Goal: Transaction & Acquisition: Purchase product/service

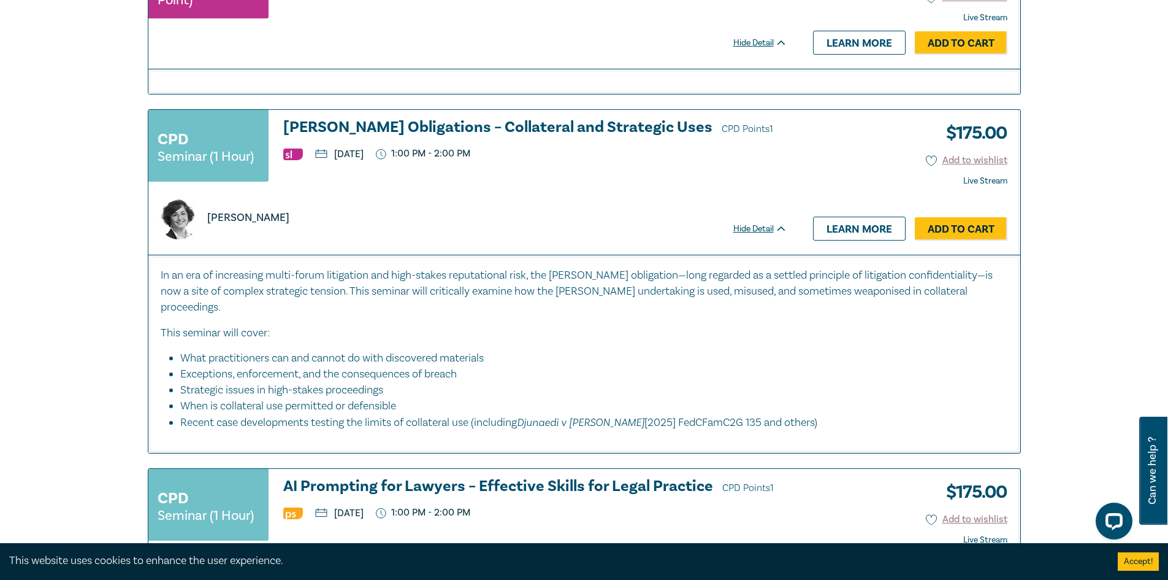
scroll to position [245, 0]
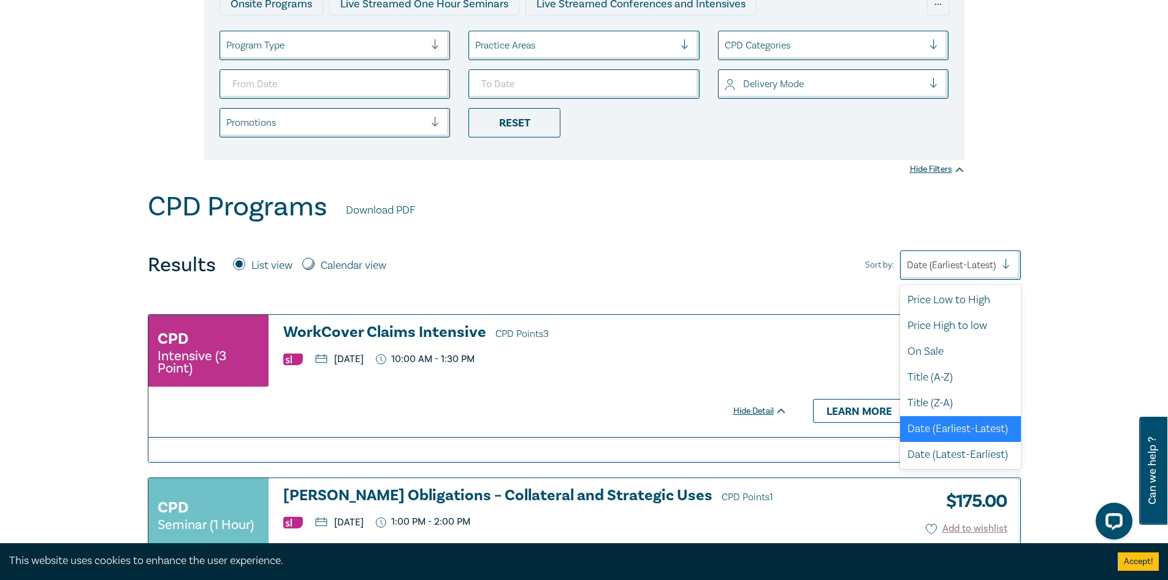
click at [966, 262] on div at bounding box center [951, 265] width 89 height 16
click at [953, 299] on div "Price Low to High" at bounding box center [960, 299] width 121 height 26
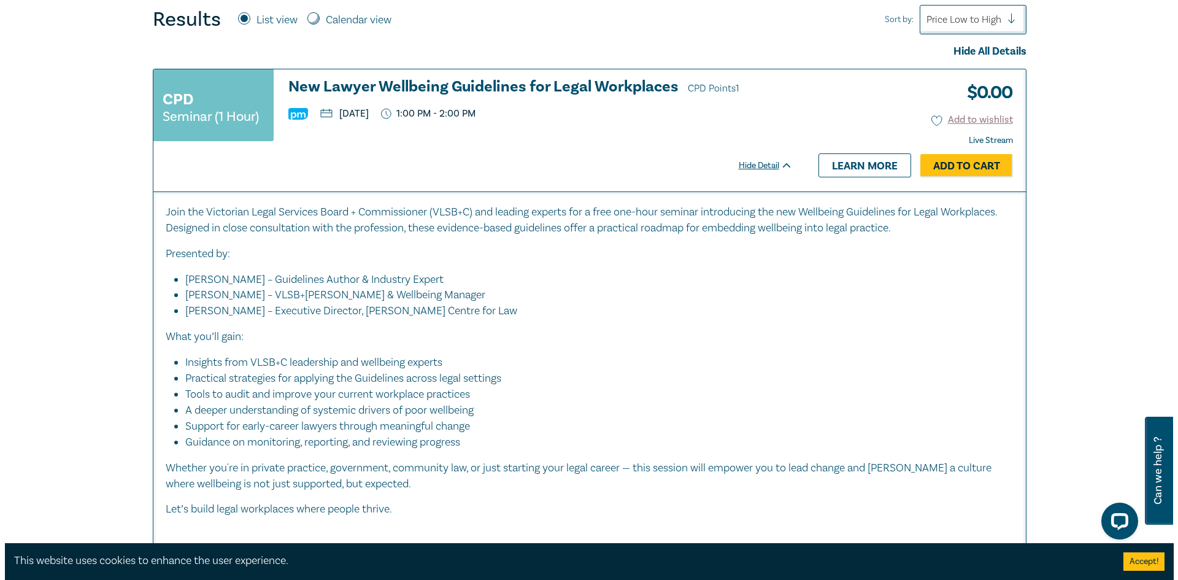
scroll to position [429, 0]
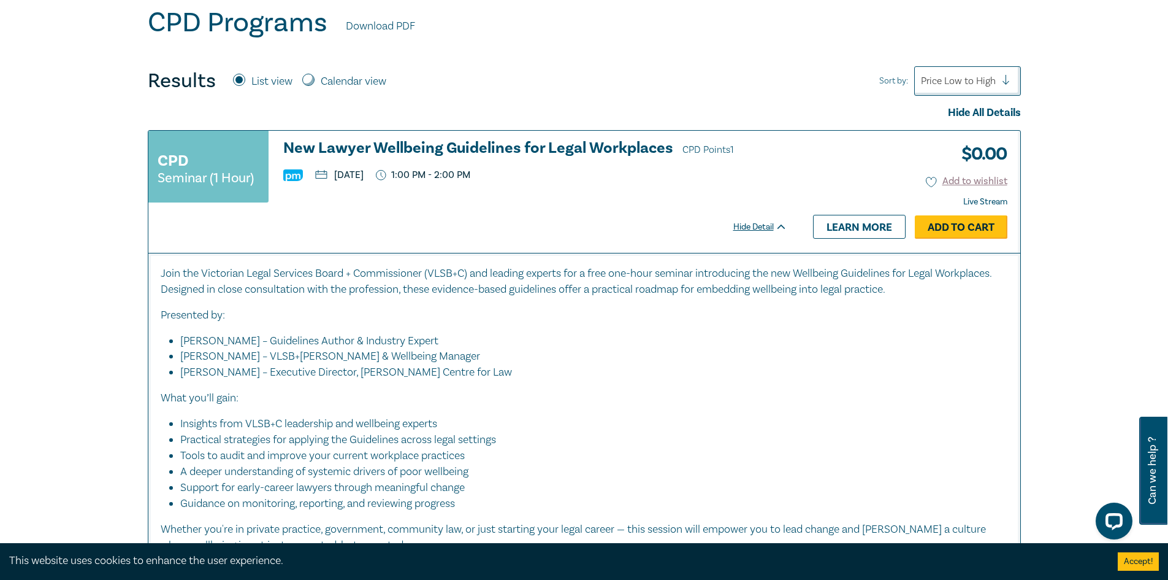
click at [938, 228] on link "Add to Cart" at bounding box center [961, 226] width 93 height 23
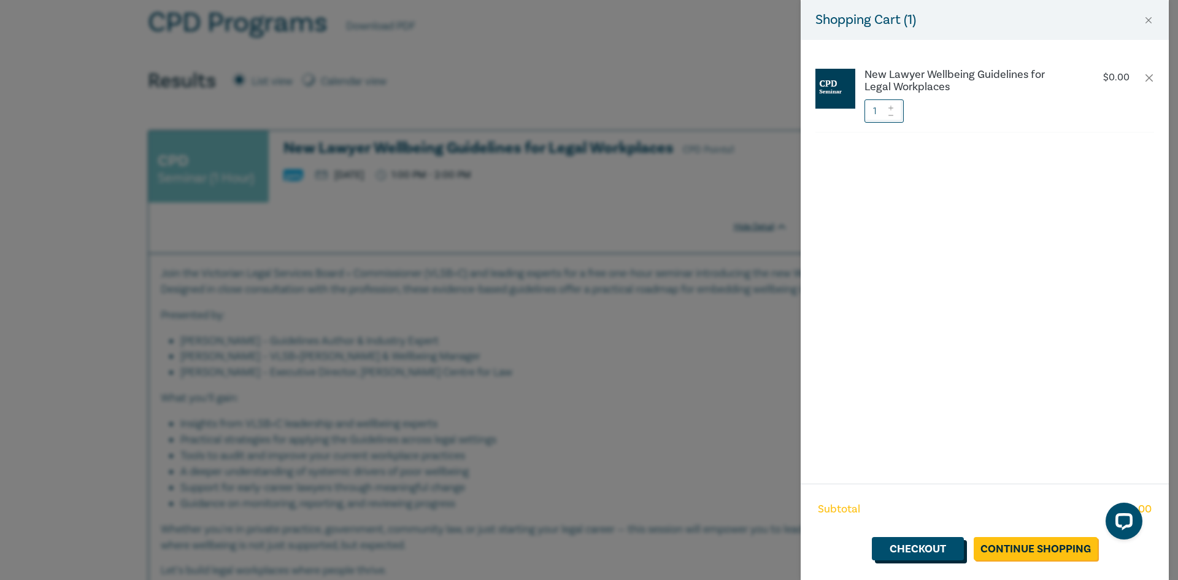
click at [938, 550] on link "Checkout" at bounding box center [918, 548] width 92 height 23
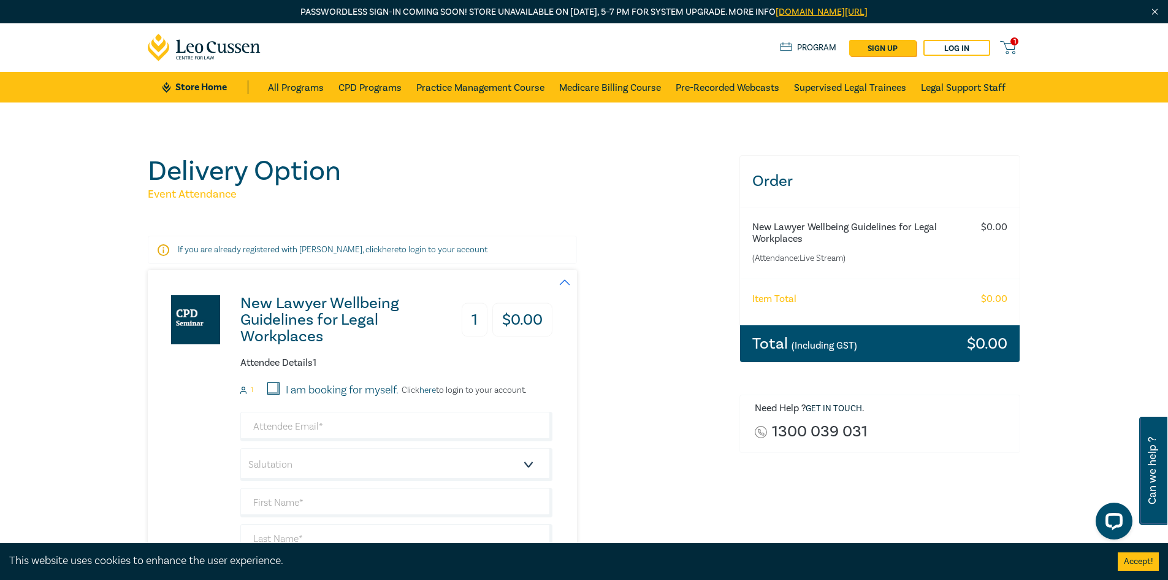
scroll to position [123, 0]
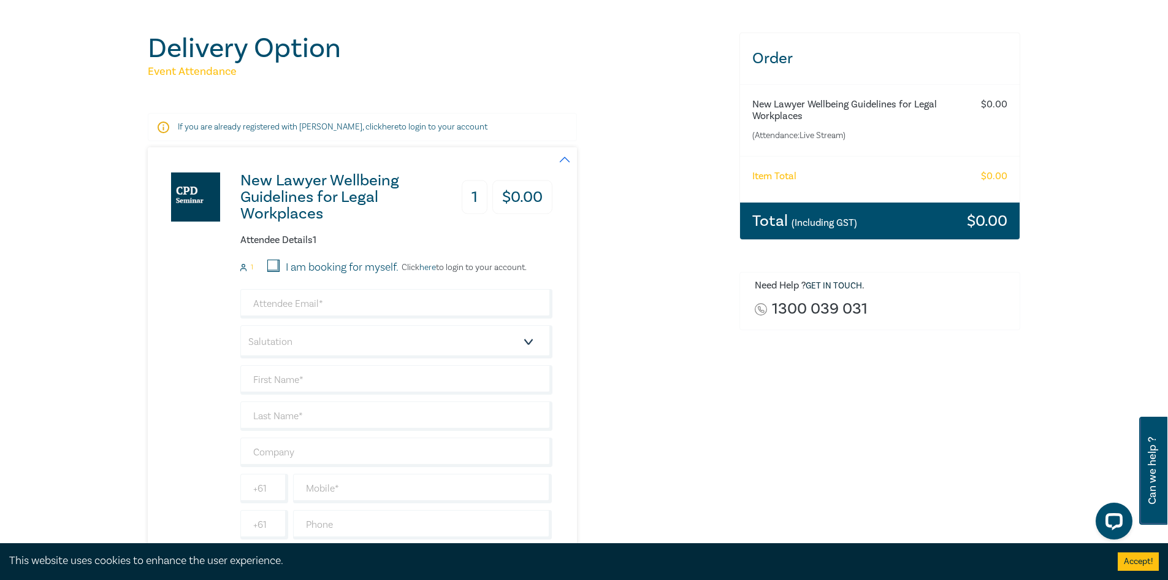
click at [286, 197] on h3 "New Lawyer Wellbeing Guidelines for Legal Workplaces" at bounding box center [341, 197] width 202 height 50
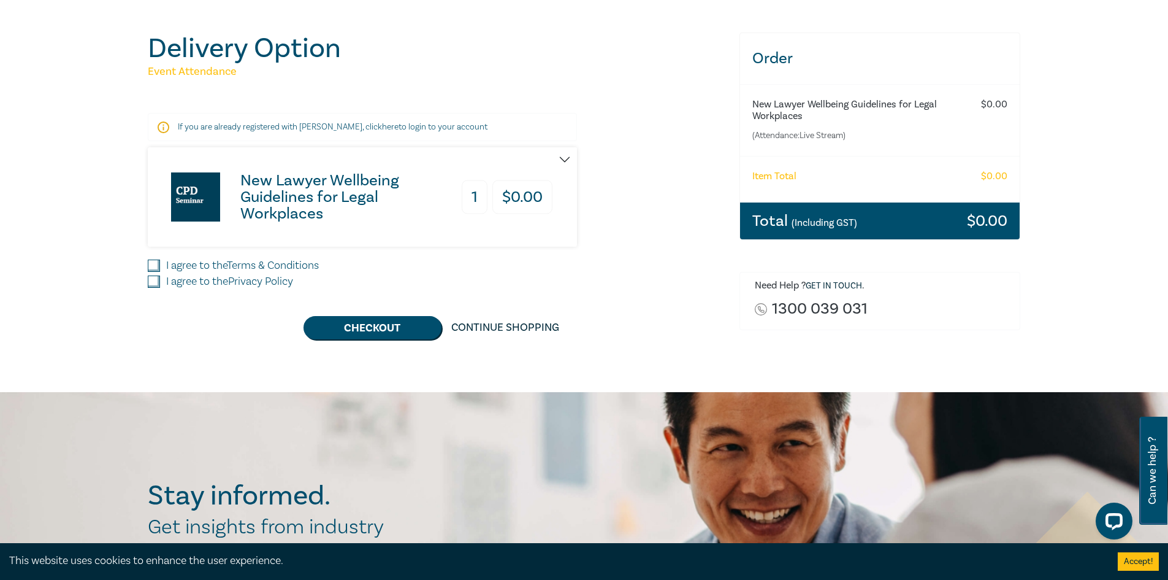
click at [817, 101] on h6 "New Lawyer Wellbeing Guidelines for Legal Workplaces" at bounding box center [856, 110] width 207 height 23
click at [148, 263] on input "I agree to the Terms & Conditions" at bounding box center [154, 265] width 12 height 12
checkbox input "true"
click at [148, 282] on input "I agree to the Privacy Policy" at bounding box center [154, 281] width 12 height 12
checkbox input "true"
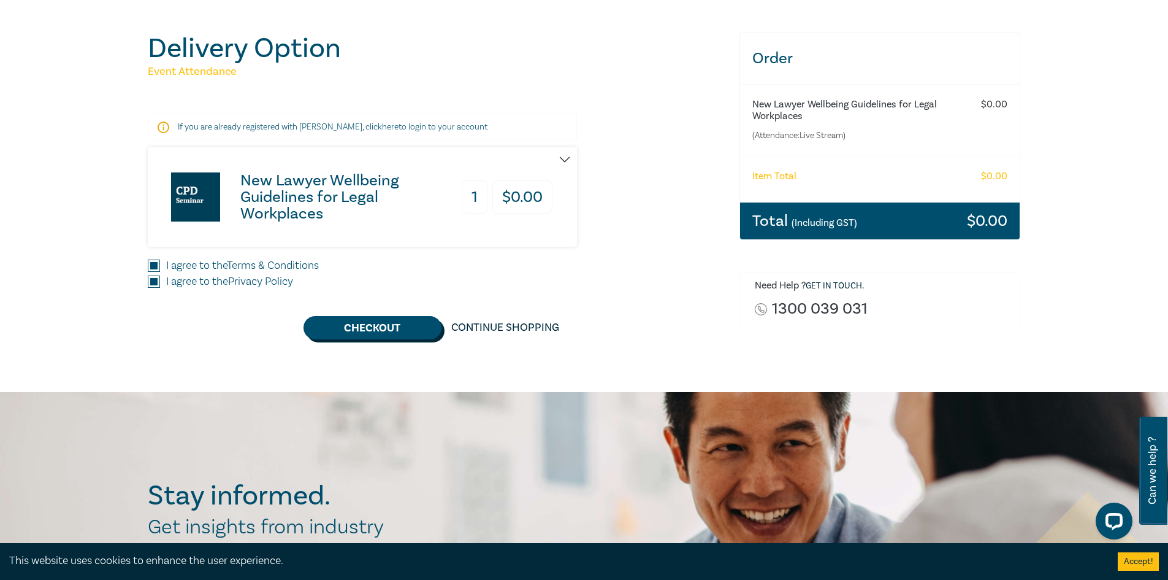
click at [364, 329] on button "Checkout" at bounding box center [373, 327] width 138 height 23
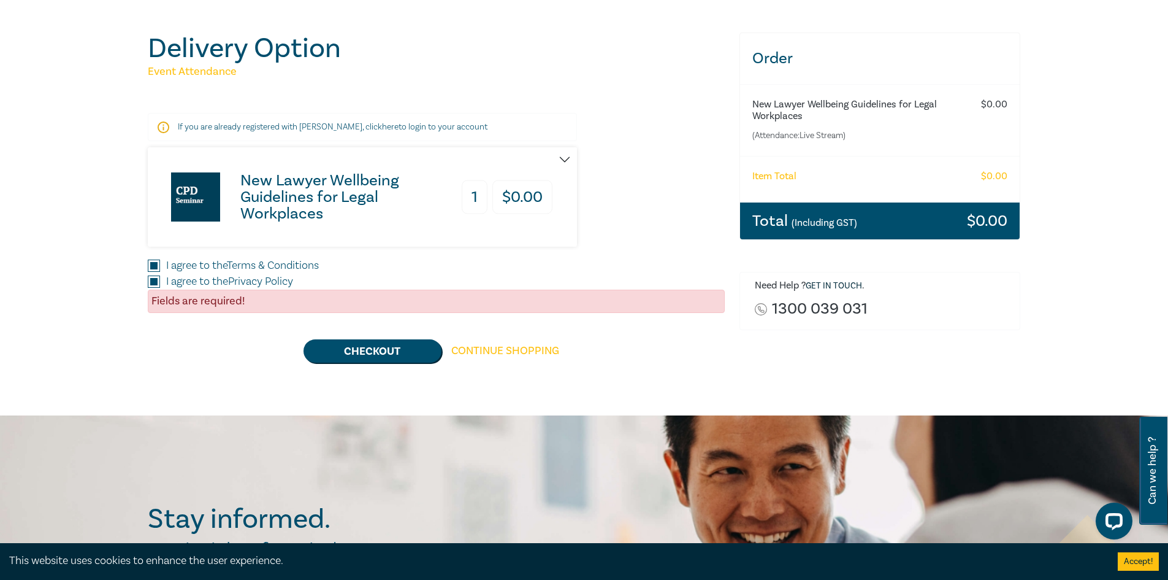
click at [483, 345] on link "Continue Shopping" at bounding box center [506, 350] width 128 height 23
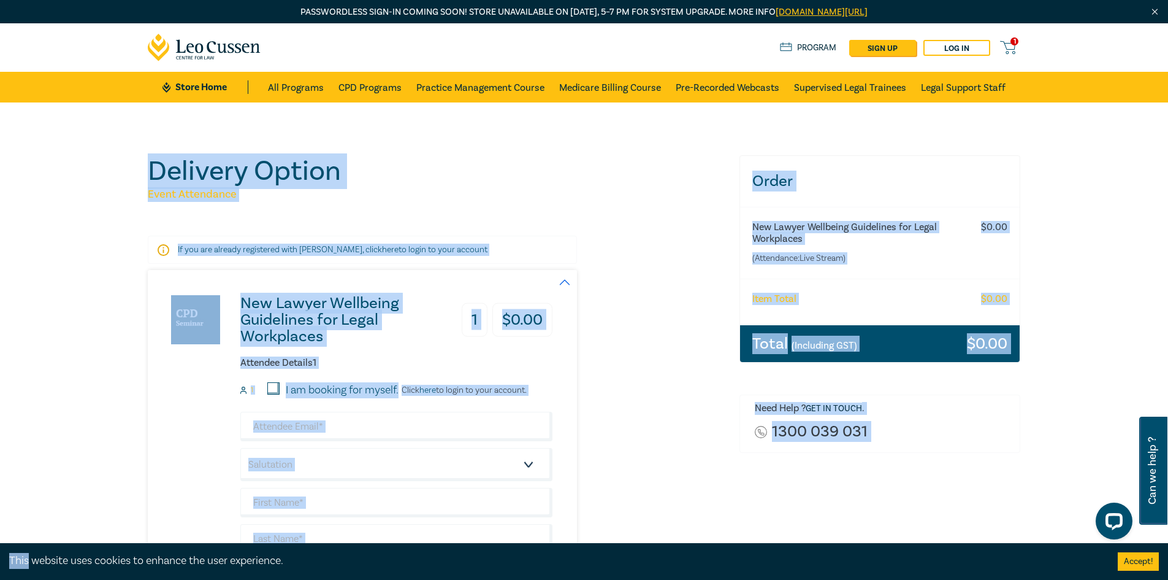
scroll to position [123, 0]
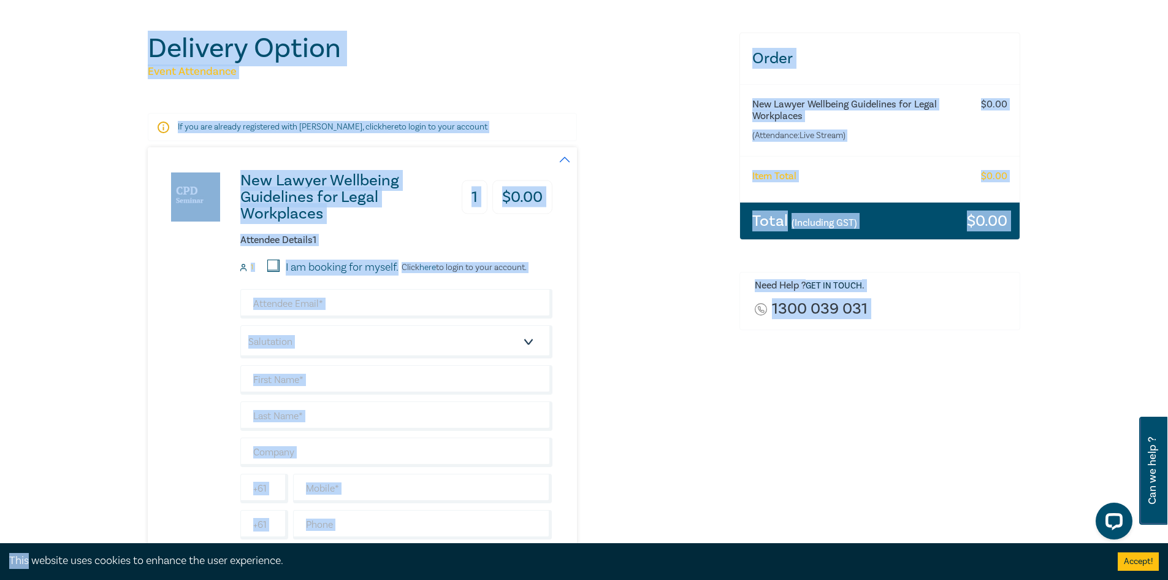
click at [579, 158] on div "New Lawyer Wellbeing Guidelines for Legal Workplaces 1 $ 0.00 Attendee Details …" at bounding box center [436, 357] width 577 height 420
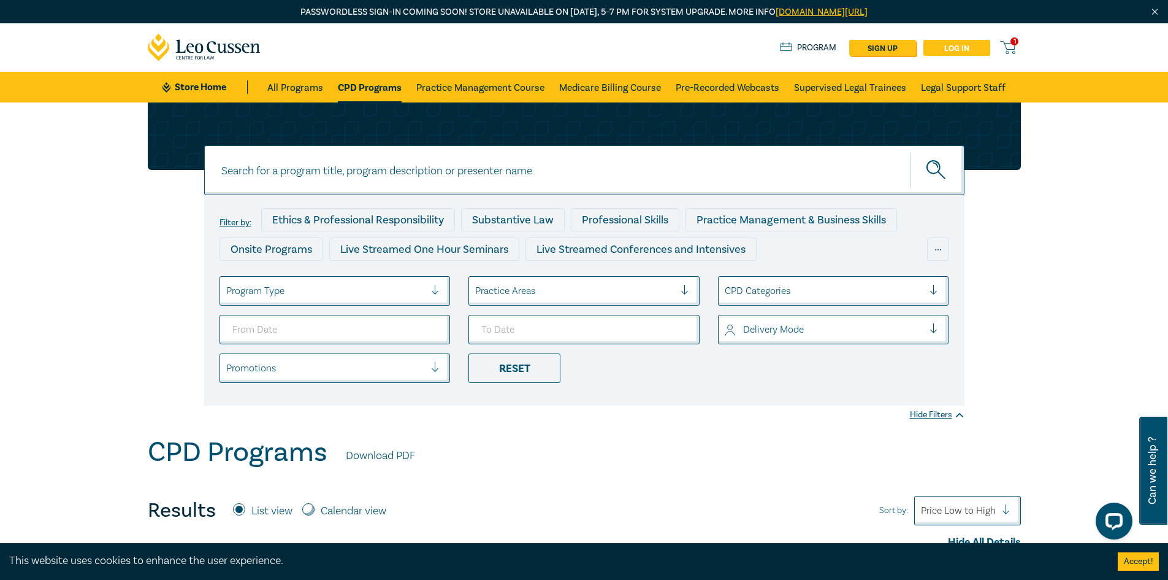
click at [976, 49] on link "Log in" at bounding box center [957, 48] width 67 height 16
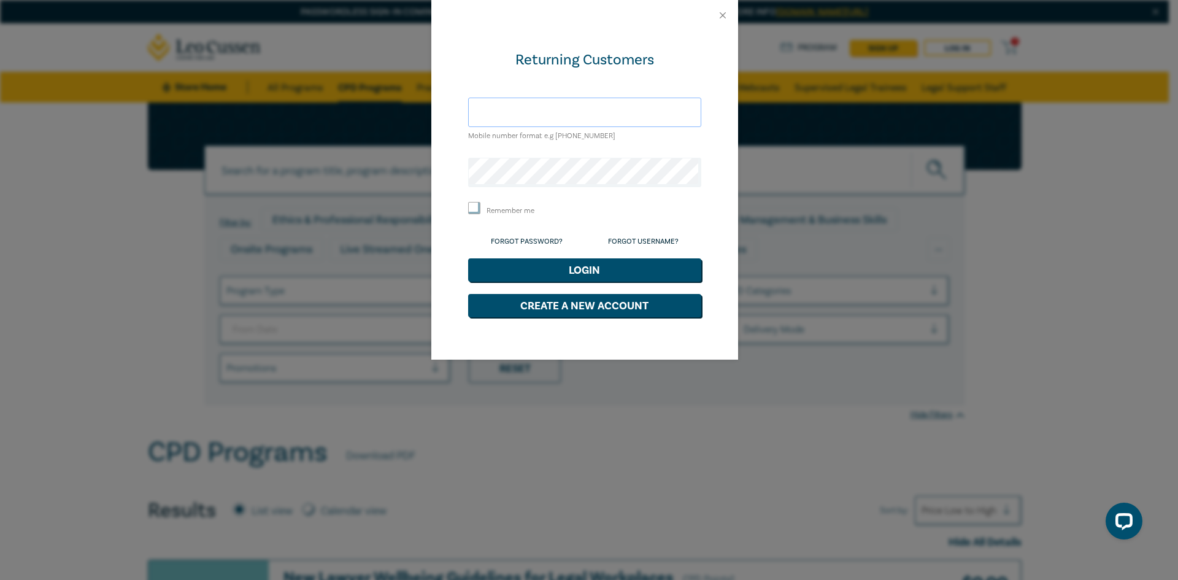
click at [545, 113] on input "text" at bounding box center [584, 112] width 233 height 29
type input "minuridharmasena@gmail.com"
click at [718, 13] on button "Close" at bounding box center [722, 15] width 11 height 11
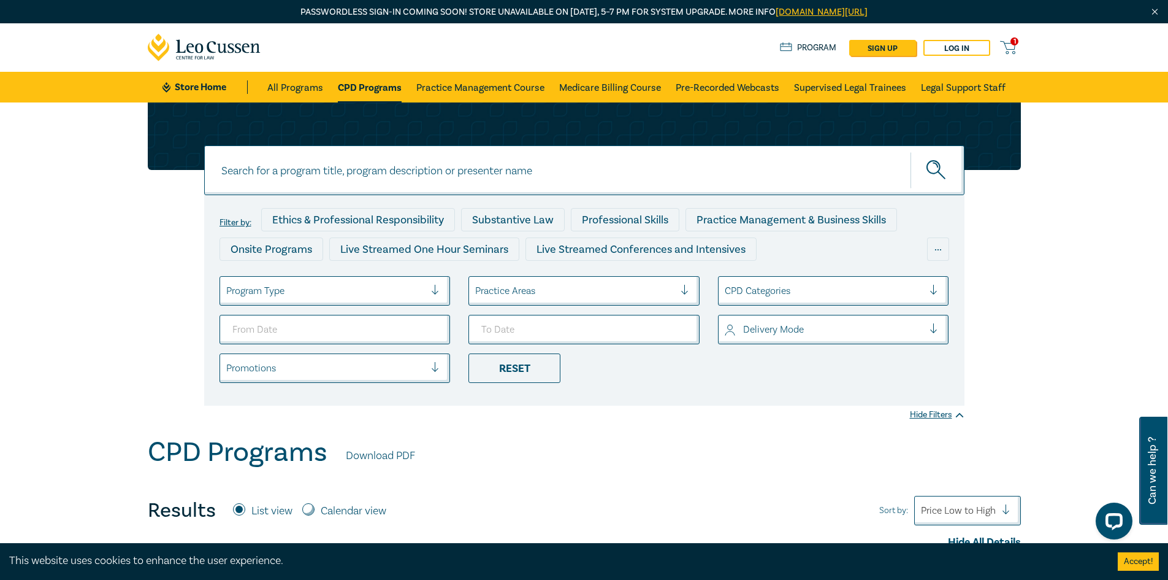
click at [1005, 51] on div "Store Home About us Program sign up Log in 1" at bounding box center [900, 48] width 241 height 16
click at [1014, 49] on icon at bounding box center [1007, 47] width 15 height 15
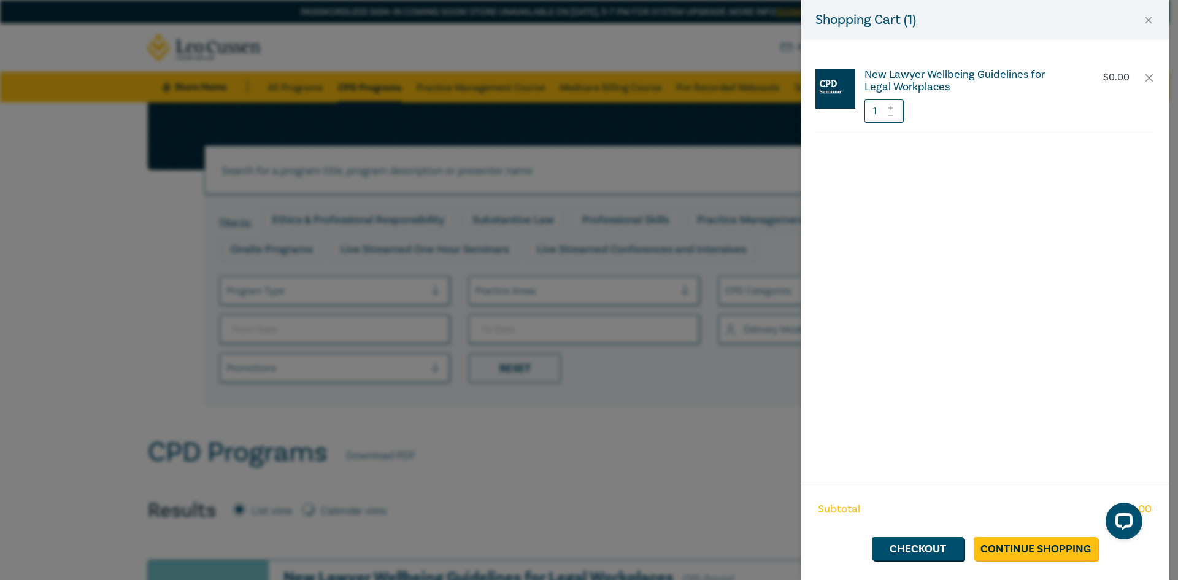
click at [970, 77] on h6 "New Lawyer Wellbeing Guidelines for Legal Workplaces" at bounding box center [966, 81] width 204 height 25
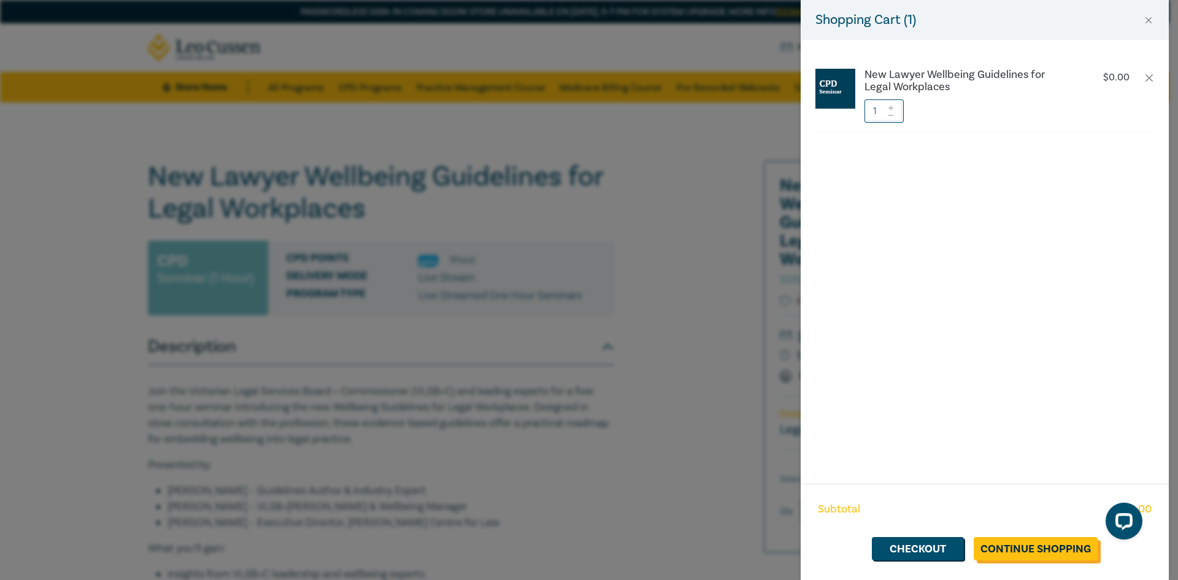
click at [1063, 542] on link "Continue Shopping" at bounding box center [1035, 548] width 124 height 23
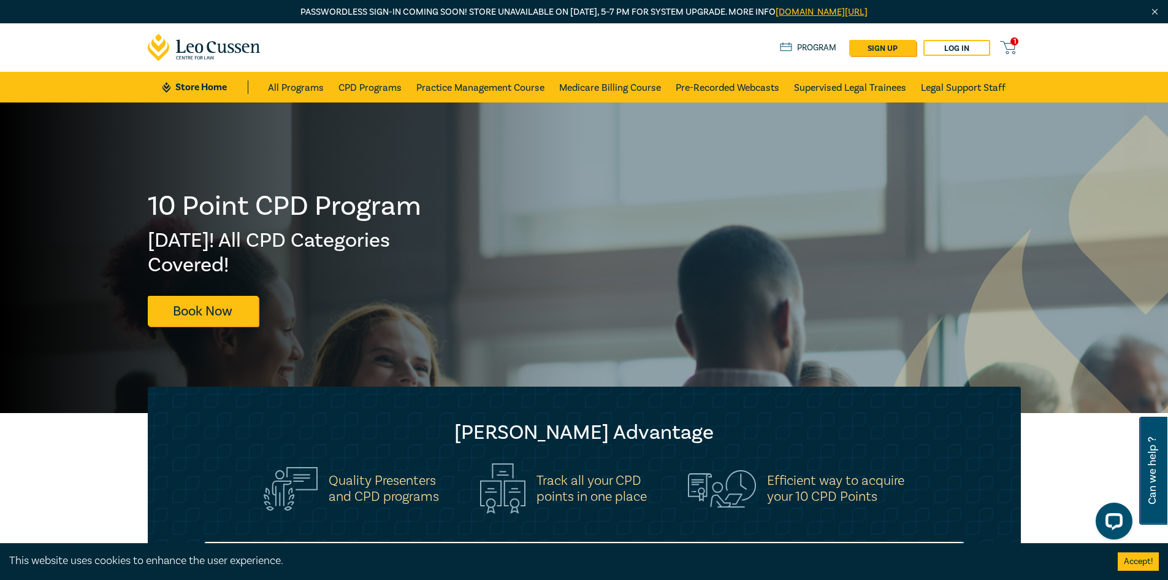
click at [1019, 50] on link "1" at bounding box center [1010, 47] width 20 height 15
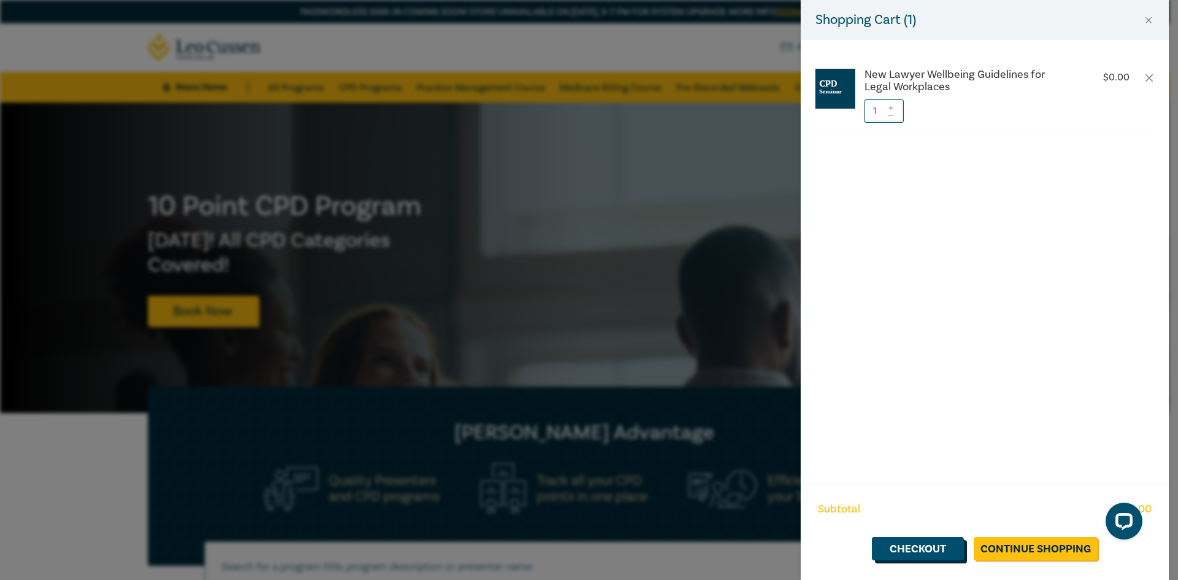
click at [914, 556] on link "Checkout" at bounding box center [918, 548] width 92 height 23
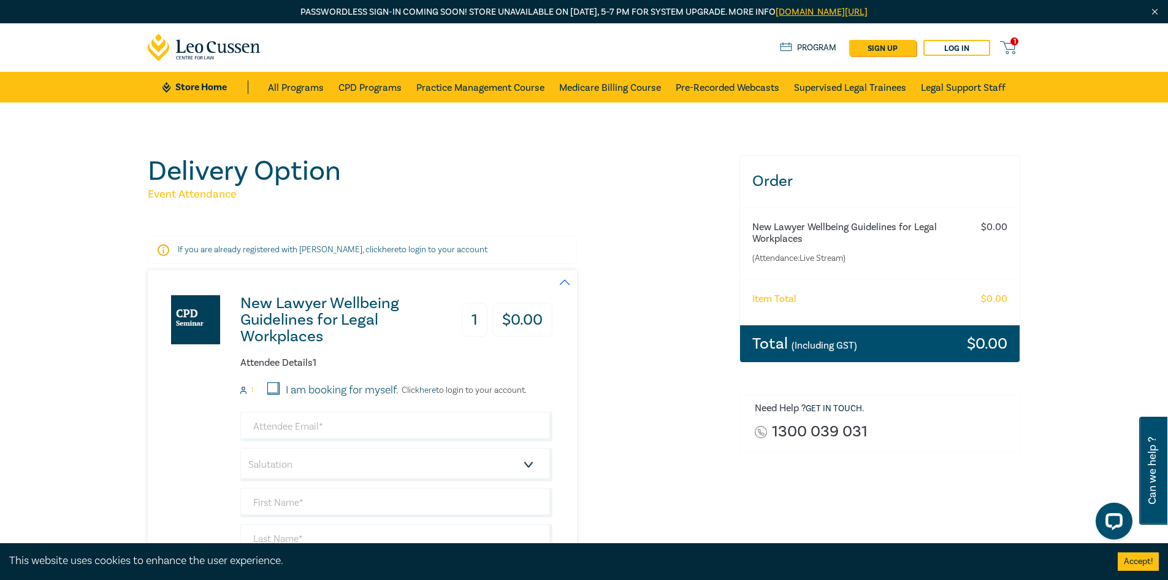
scroll to position [245, 0]
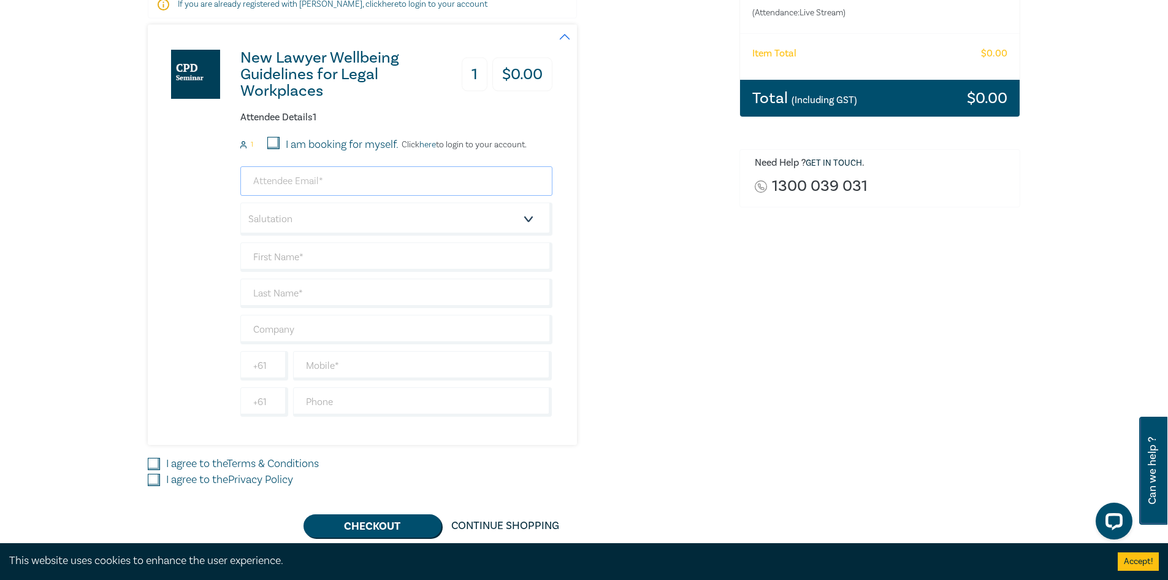
click at [352, 171] on input "email" at bounding box center [396, 180] width 312 height 29
type input "minuri.dharmasena@mckeanpark.com.au"
click at [429, 269] on input "text" at bounding box center [396, 256] width 312 height 29
type input "Minuri"
type input "Dharmasena"
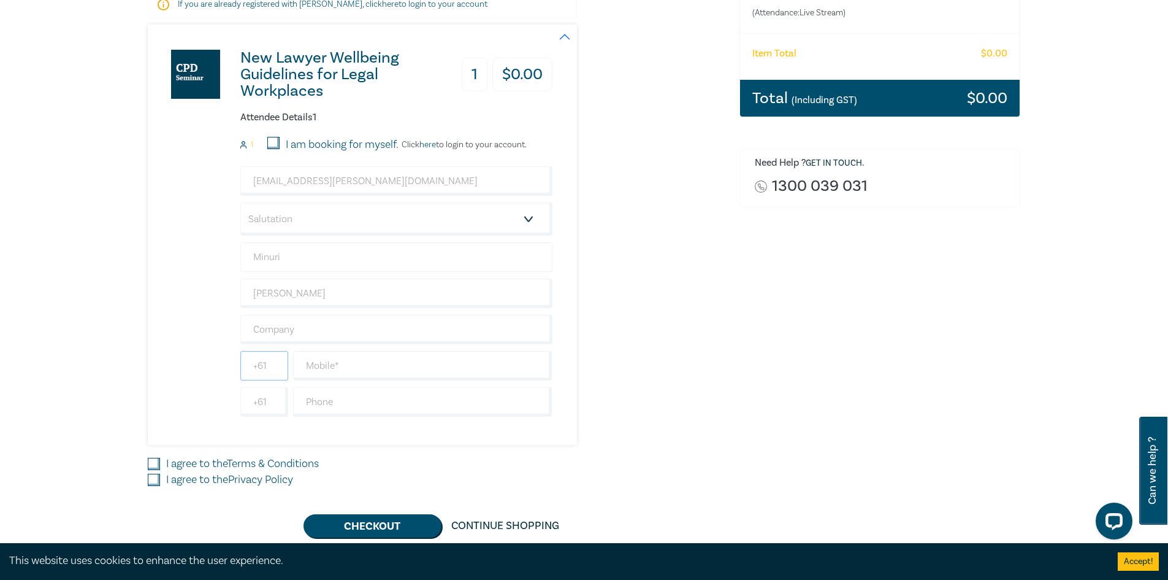
type input "0487135870"
type input "Australia"
click at [274, 363] on input "0487135870" at bounding box center [264, 365] width 48 height 29
click at [279, 370] on input "0487135870" at bounding box center [264, 365] width 48 height 29
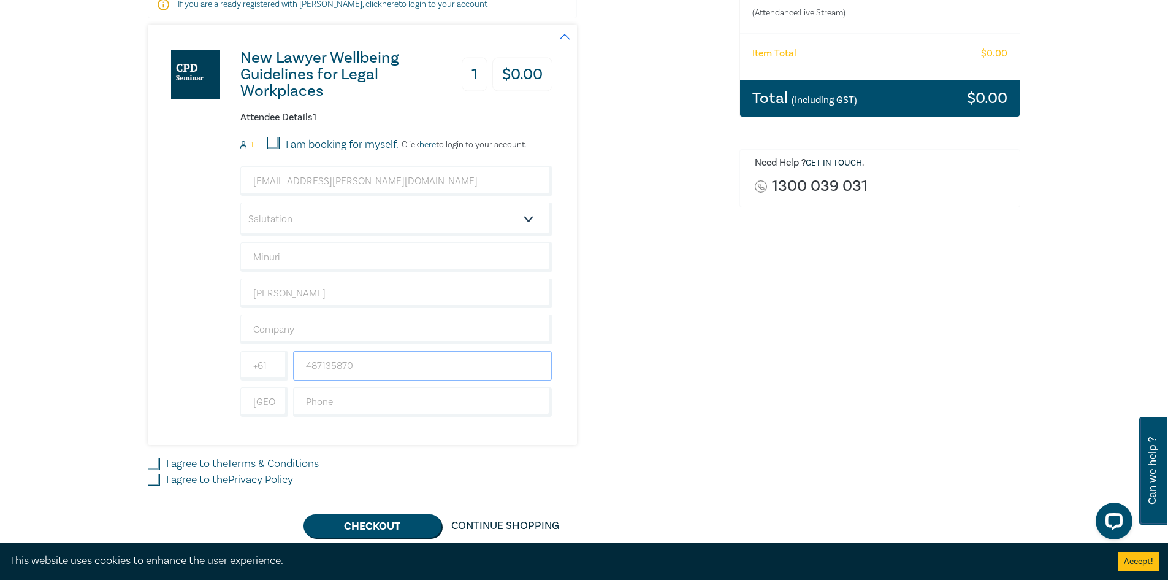
type input "487135870"
click at [369, 337] on input "text" at bounding box center [396, 329] width 312 height 29
type input "McKean Park"
drag, startPoint x: 149, startPoint y: 463, endPoint x: 155, endPoint y: 466, distance: 6.6
click at [150, 463] on input "I agree to the Terms & Conditions" at bounding box center [154, 464] width 12 height 12
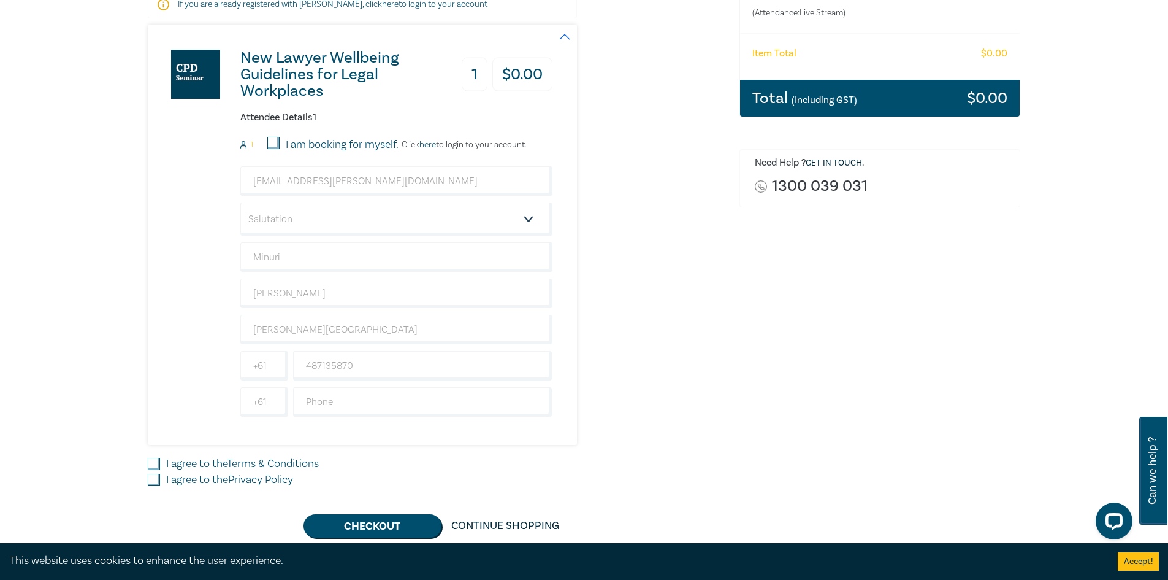
checkbox input "true"
click at [156, 477] on input "I agree to the Privacy Policy" at bounding box center [154, 479] width 12 height 12
checkbox input "true"
click at [322, 521] on button "Checkout" at bounding box center [373, 525] width 138 height 23
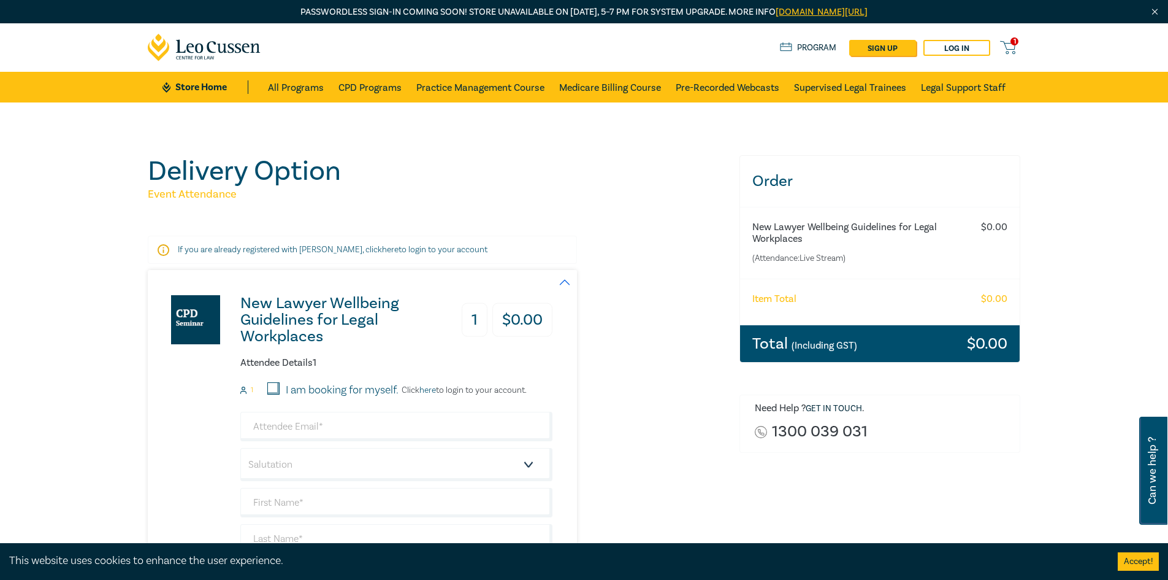
click at [294, 391] on label "I am booking for myself." at bounding box center [342, 390] width 113 height 16
click at [280, 391] on input "I am booking for myself." at bounding box center [273, 388] width 12 height 12
checkbox input "true"
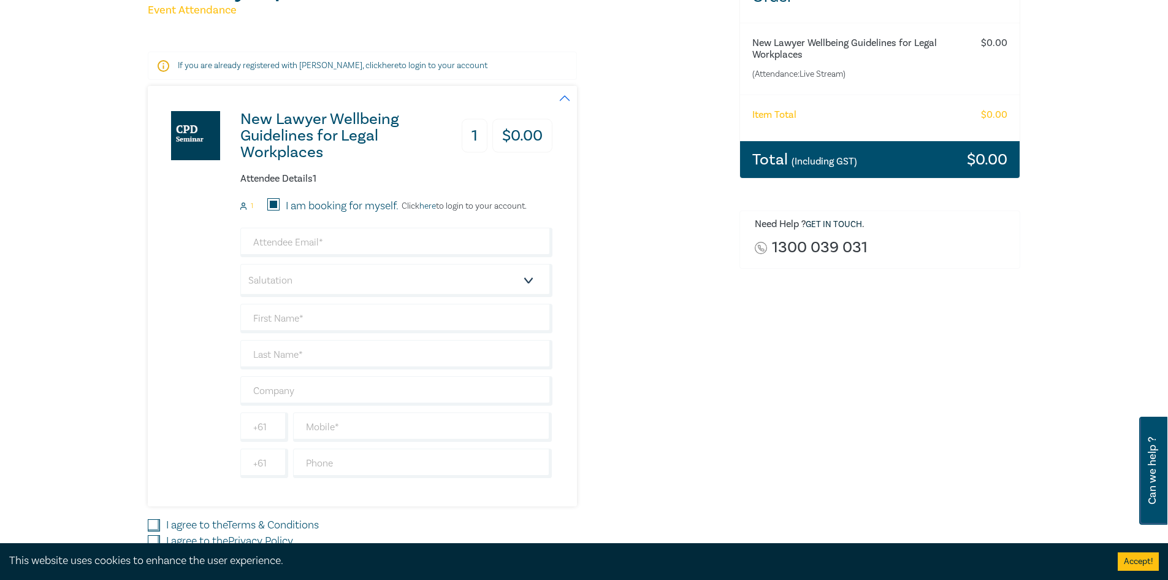
scroll to position [123, 0]
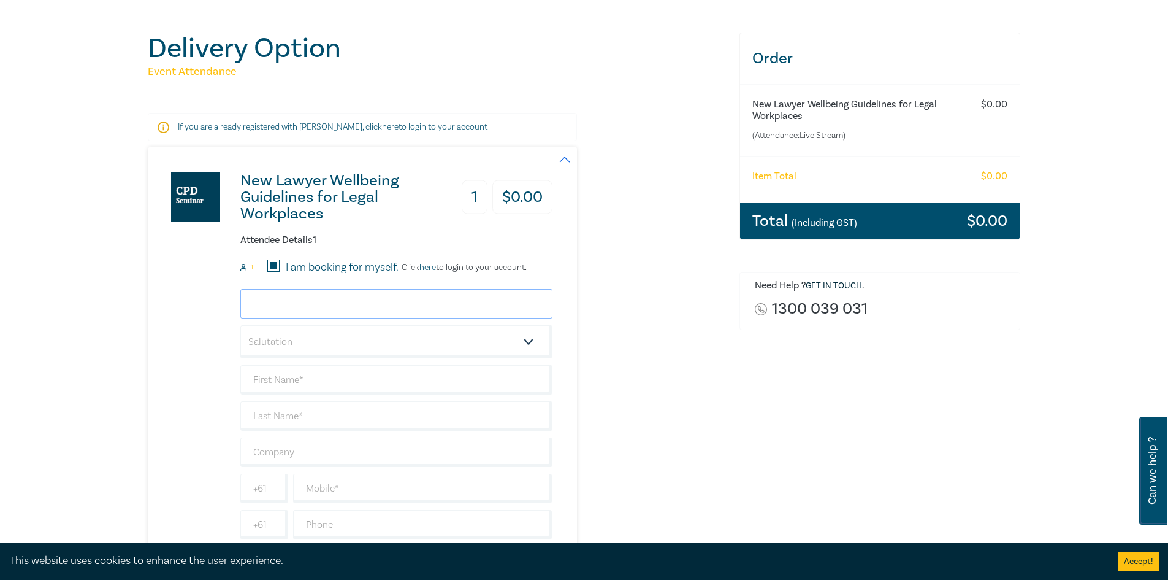
click at [317, 312] on input "email" at bounding box center [396, 303] width 312 height 29
type input "minuridharmasena@gmail.com"
type input "Minuri"
type input "Dharmasena"
type input "0487135870"
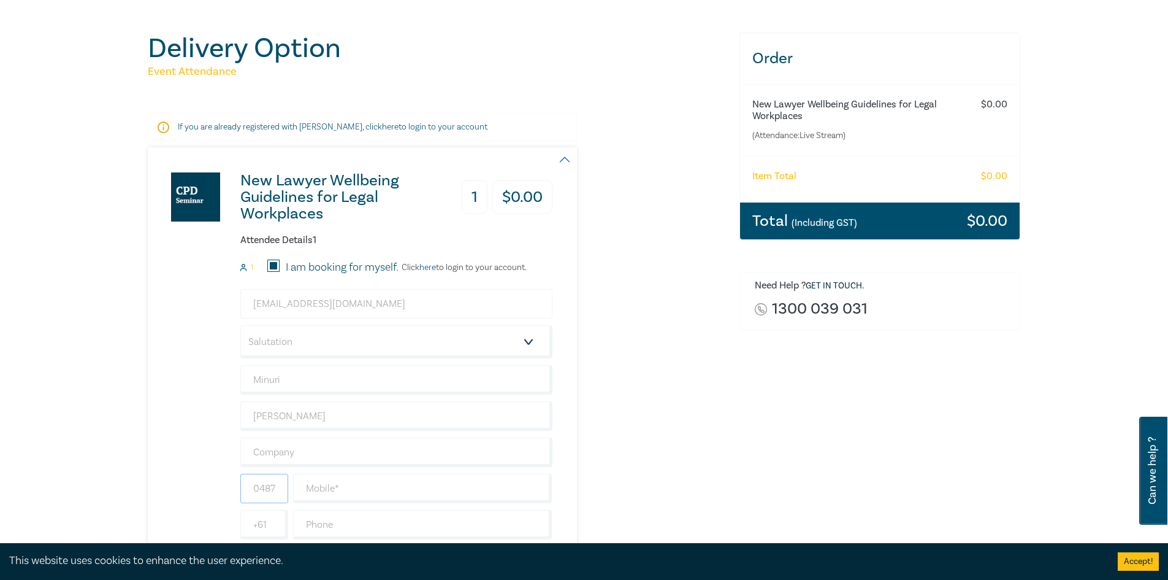
type input "Australia"
drag, startPoint x: 394, startPoint y: 308, endPoint x: 38, endPoint y: 296, distance: 356.6
click at [38, 296] on div "Delivery Option Event Attendance If you are already registered with Leo Cussen,…" at bounding box center [584, 346] width 1168 height 733
type input "m"
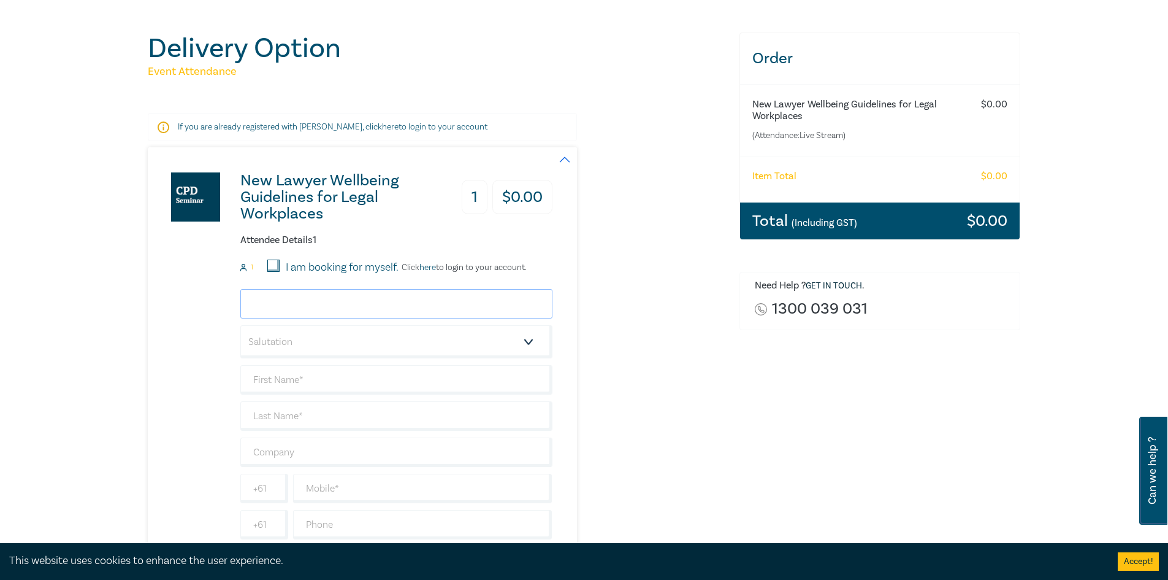
click at [297, 315] on input "email" at bounding box center [396, 303] width 312 height 29
type input "[EMAIL_ADDRESS][PERSON_NAME][DOMAIN_NAME]"
click at [326, 373] on input "text" at bounding box center [396, 379] width 312 height 29
type input "Minuri"
type input "Dharmasena"
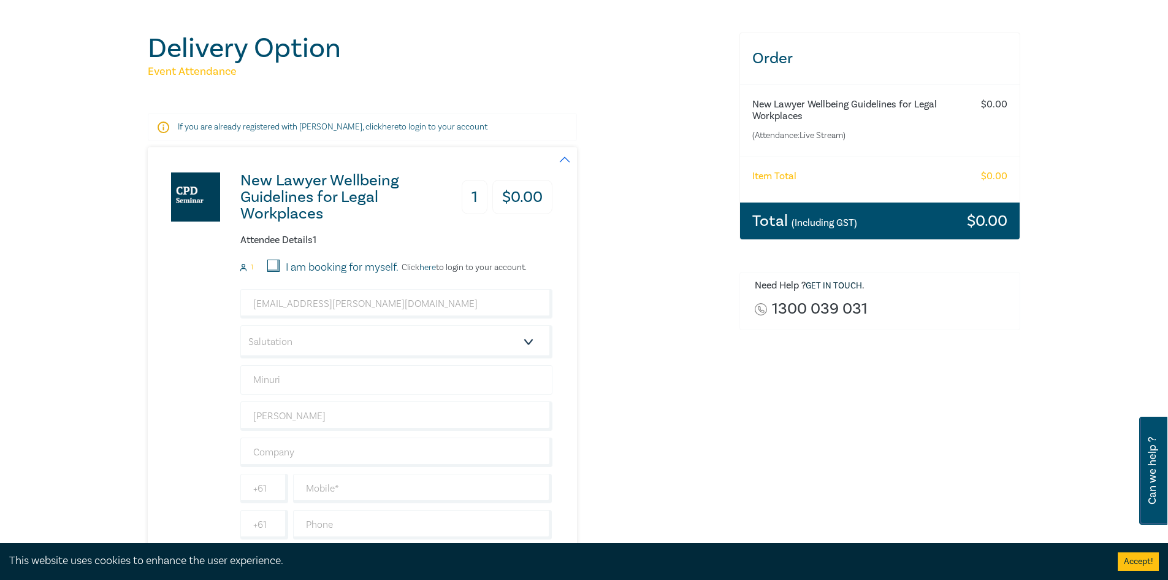
type input "0487135870"
type input "Australia"
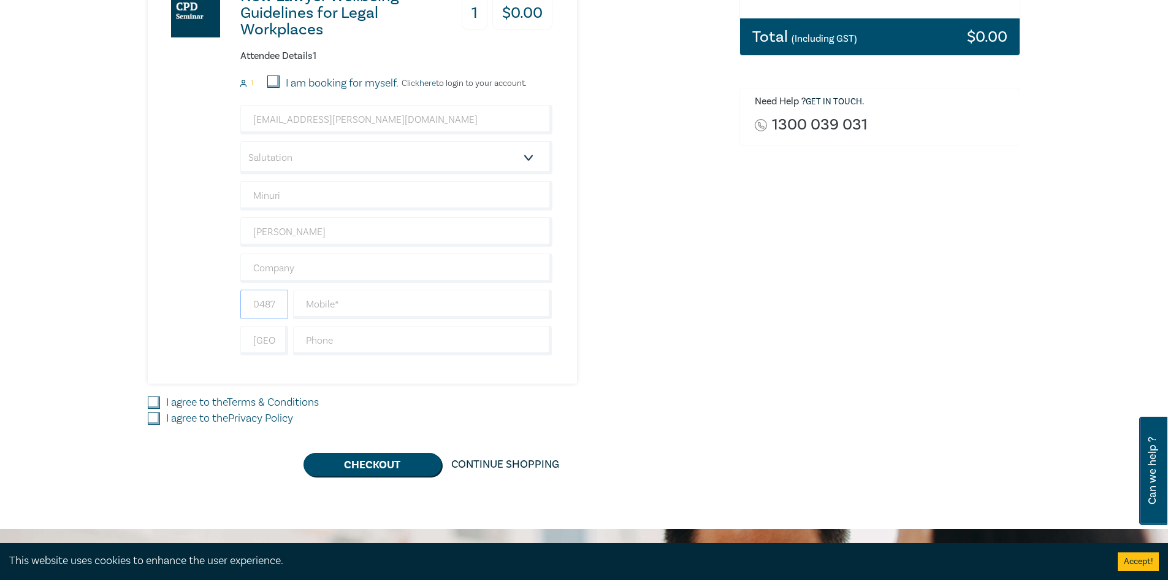
click at [266, 307] on input "0487135870" at bounding box center [264, 303] width 48 height 29
type input "487135870"
drag, startPoint x: 149, startPoint y: 405, endPoint x: 150, endPoint y: 420, distance: 14.8
click at [150, 407] on input "I agree to the Terms & Conditions" at bounding box center [154, 402] width 12 height 12
checkbox input "true"
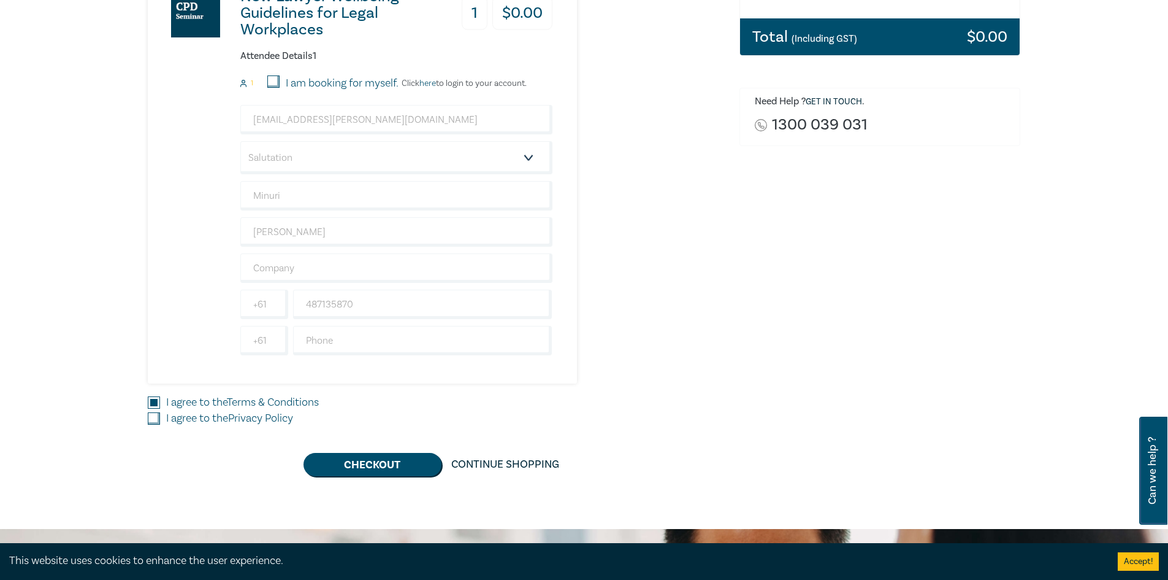
click at [150, 420] on input "I agree to the Privacy Policy" at bounding box center [154, 418] width 12 height 12
checkbox input "true"
click at [386, 467] on button "Checkout" at bounding box center [373, 464] width 138 height 23
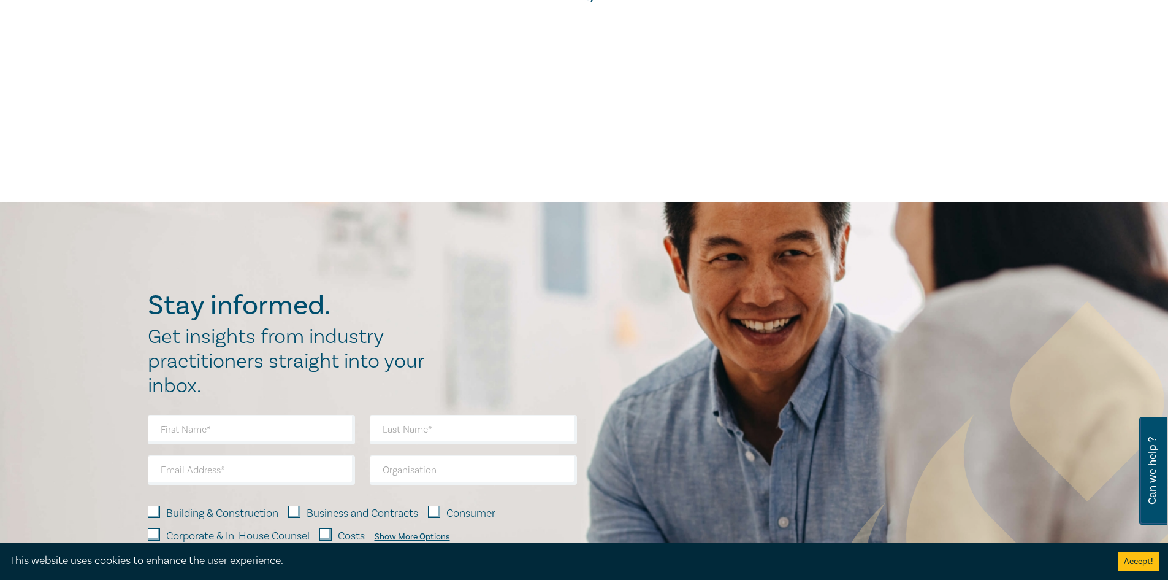
scroll to position [0, 0]
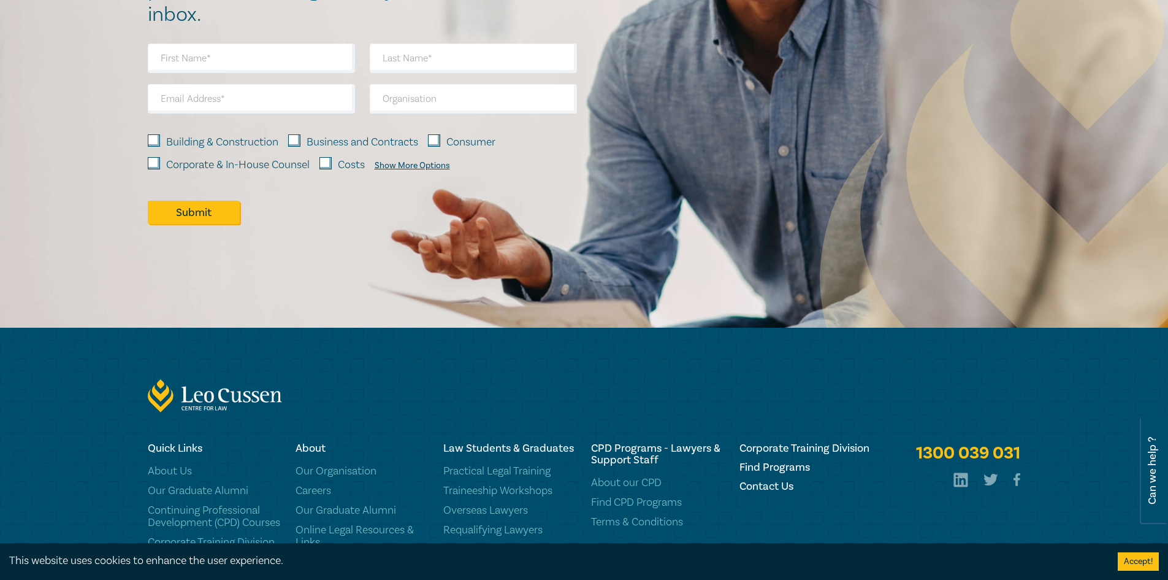
scroll to position [1043, 0]
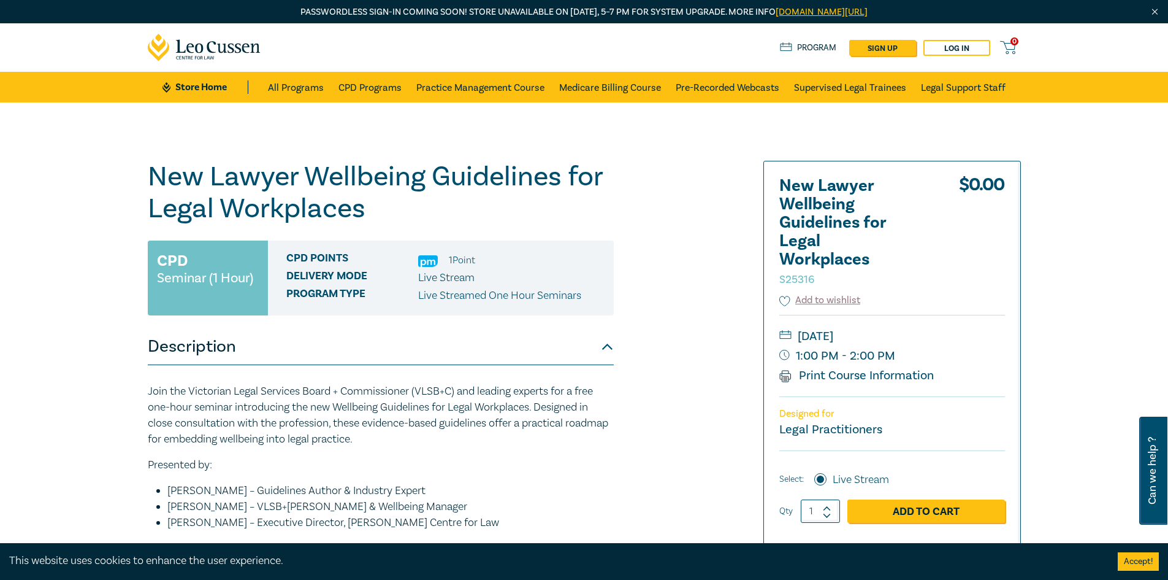
drag, startPoint x: 906, startPoint y: 336, endPoint x: 885, endPoint y: 339, distance: 21.6
click at [906, 337] on small "[DATE]" at bounding box center [893, 336] width 226 height 20
drag, startPoint x: 868, startPoint y: 336, endPoint x: 947, endPoint y: 337, distance: 79.1
click at [974, 334] on small "[DATE]" at bounding box center [893, 336] width 226 height 20
click at [941, 338] on small "[DATE]" at bounding box center [893, 336] width 226 height 20
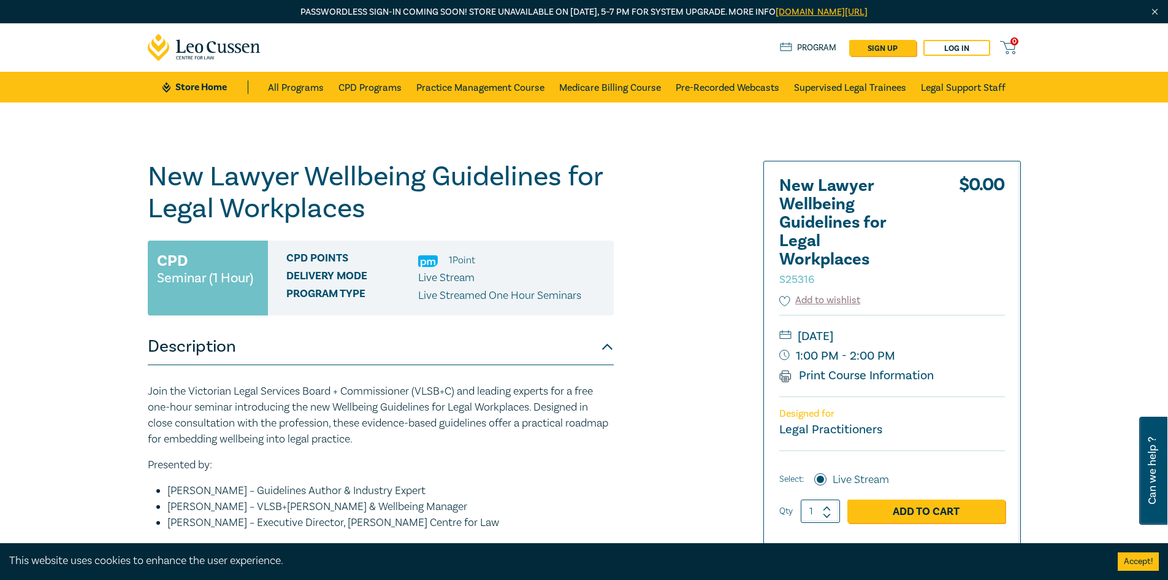
drag, startPoint x: 866, startPoint y: 335, endPoint x: 969, endPoint y: 338, distance: 103.1
click at [969, 338] on small "[DATE]" at bounding box center [893, 336] width 226 height 20
copy small "[DATE]"
drag, startPoint x: 793, startPoint y: 355, endPoint x: 837, endPoint y: 354, distance: 43.6
click at [837, 354] on small "1:00 PM - 2:00 PM" at bounding box center [893, 356] width 226 height 20
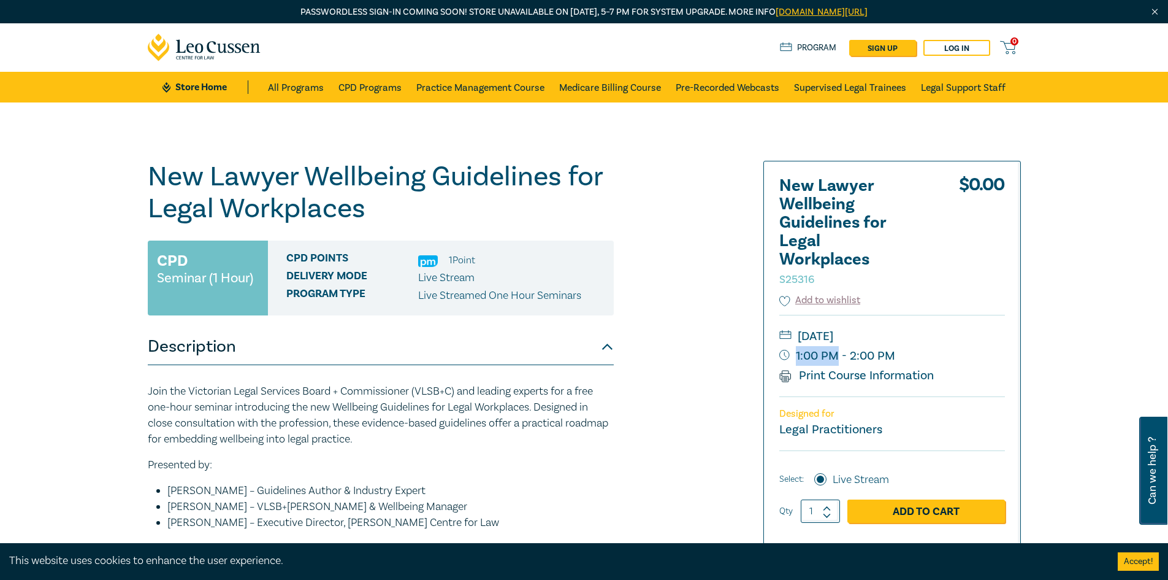
copy small "1:00 PM"
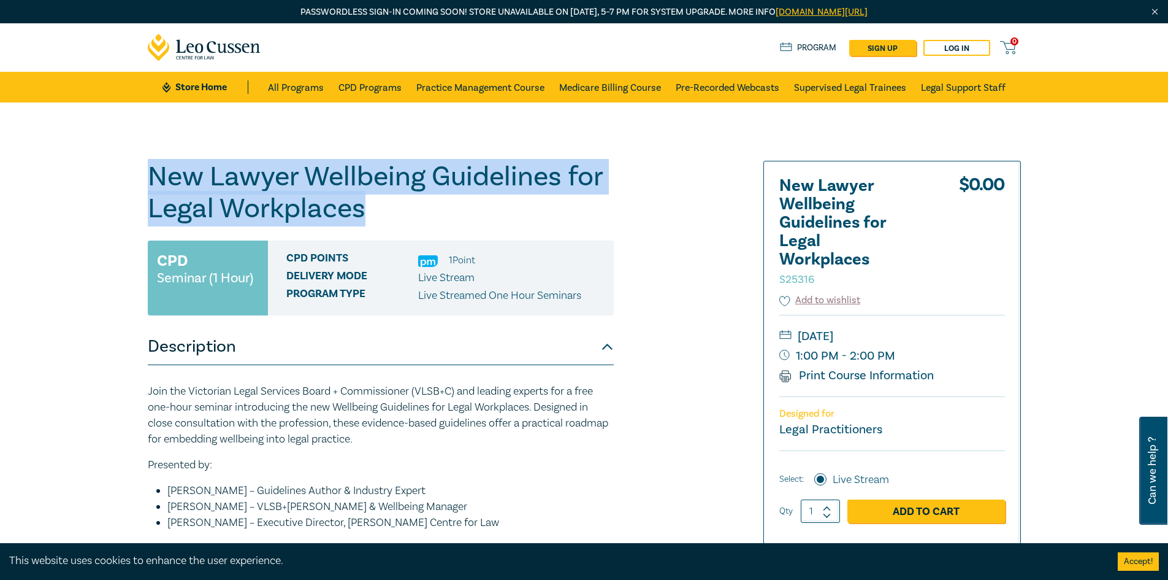
drag, startPoint x: 150, startPoint y: 172, endPoint x: 420, endPoint y: 218, distance: 273.9
click at [420, 214] on h1 "New Lawyer Wellbeing Guidelines for Legal Workplaces S25316" at bounding box center [381, 193] width 466 height 64
copy h1 "New Lawyer Wellbeing Guidelines for Legal Workplaces"
